Goal: Information Seeking & Learning: Understand process/instructions

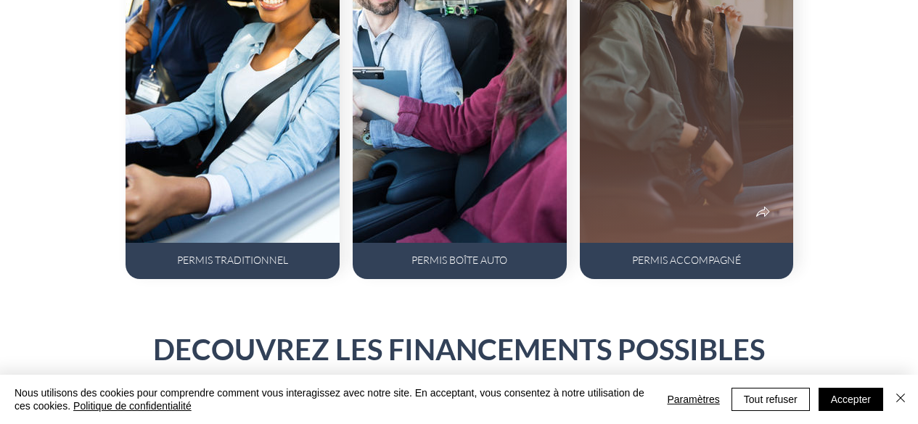
scroll to position [1038, 0]
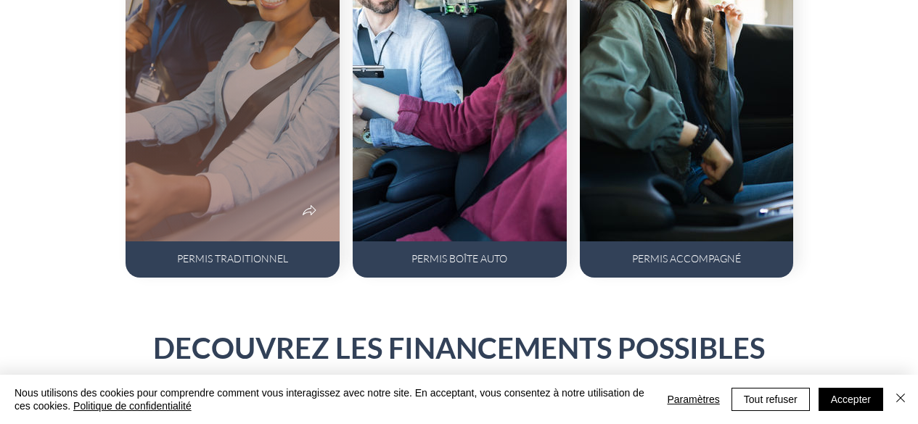
click at [220, 206] on div at bounding box center [233, 52] width 214 height 380
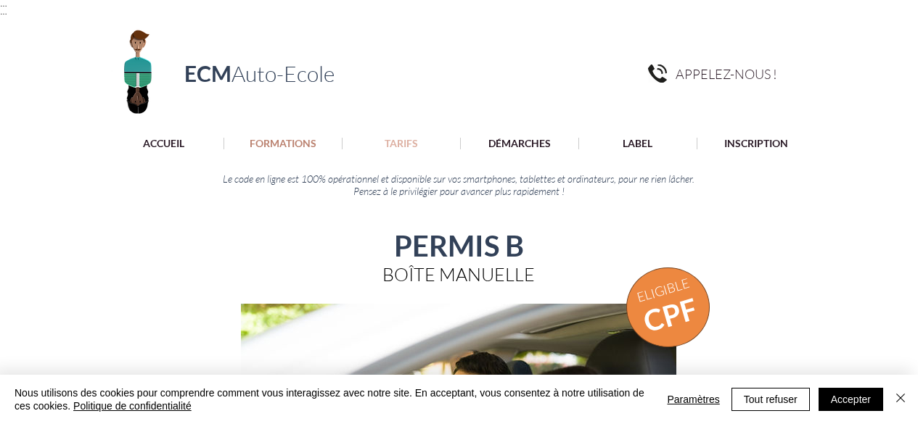
click at [394, 141] on p "TARIFS" at bounding box center [401, 144] width 48 height 12
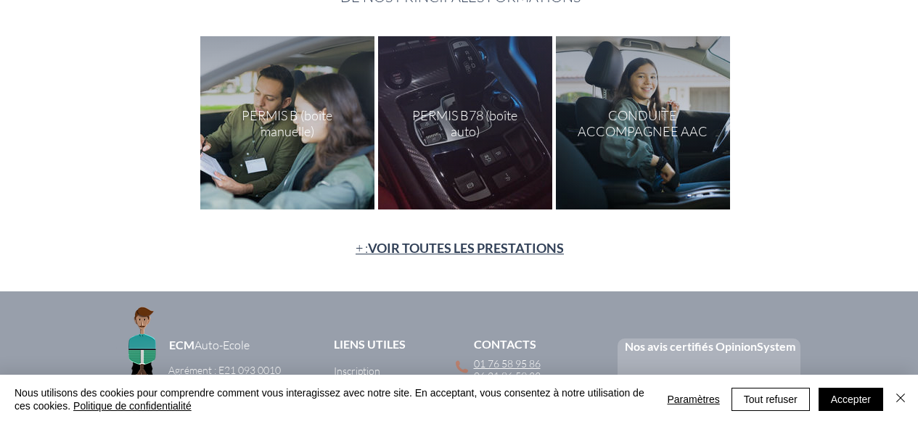
scroll to position [266, 0]
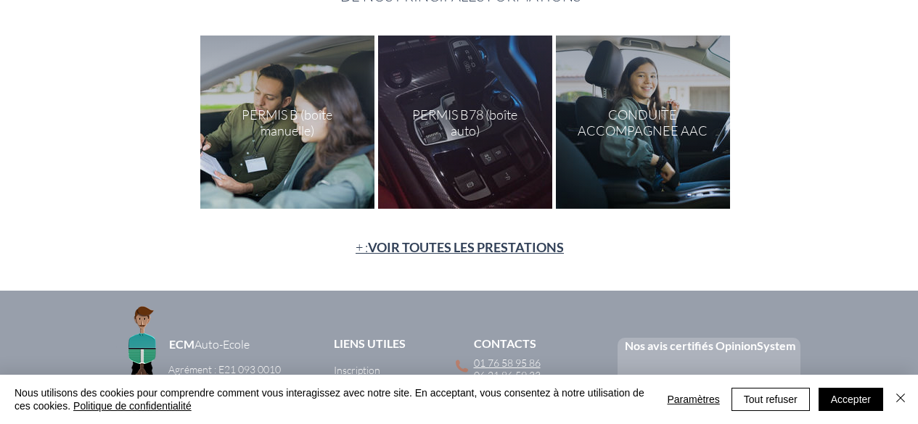
click at [314, 146] on div "main content" at bounding box center [287, 122] width 174 height 173
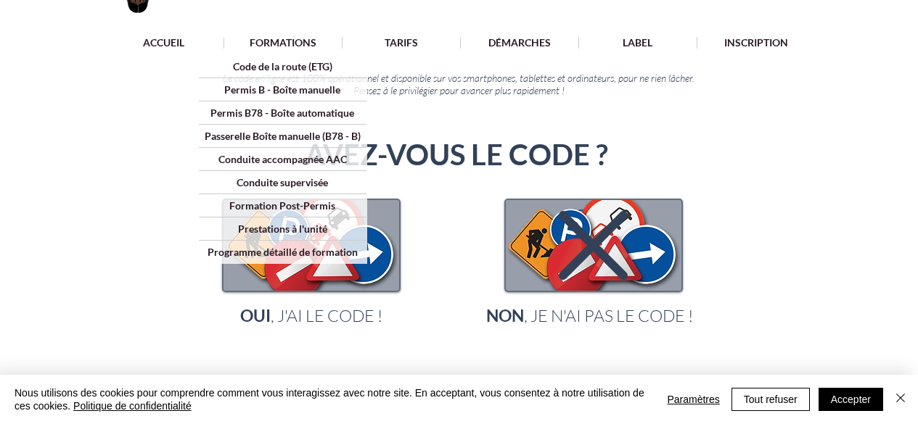
scroll to position [144, 0]
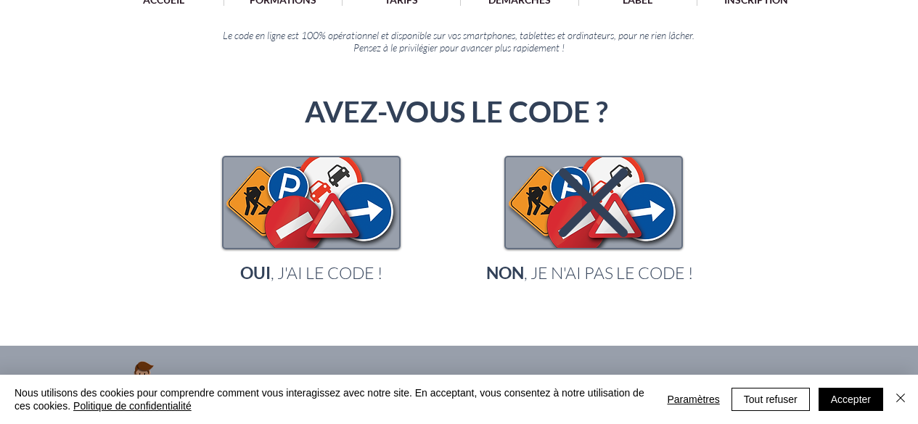
click at [578, 184] on icon "main content" at bounding box center [593, 202] width 69 height 69
